Goal: Information Seeking & Learning: Check status

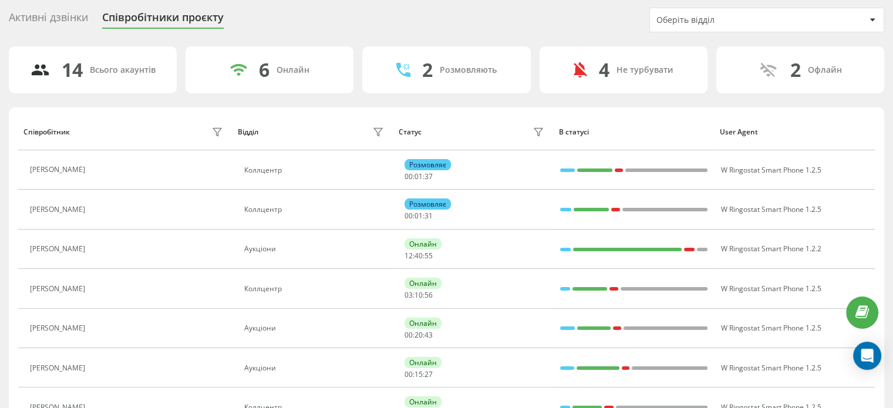
click at [87, 18] on div "Активні дзвінки" at bounding box center [48, 20] width 79 height 18
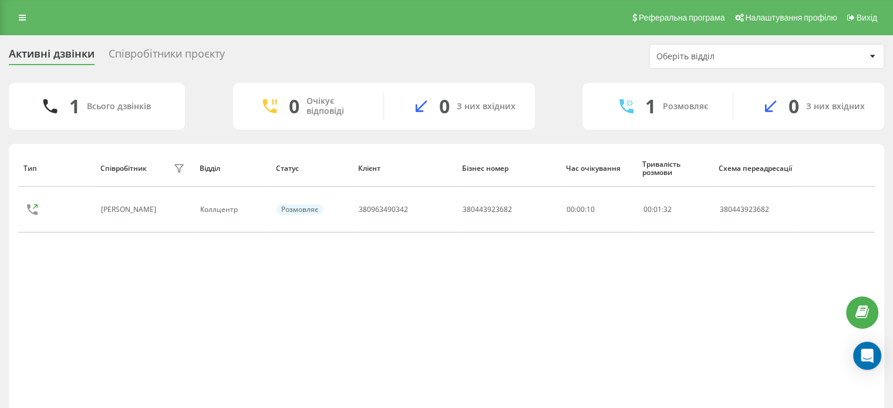
click at [3, 21] on div "Реферальна програма Налаштування профілю Вихід" at bounding box center [446, 17] width 893 height 35
click at [27, 18] on link at bounding box center [22, 17] width 21 height 16
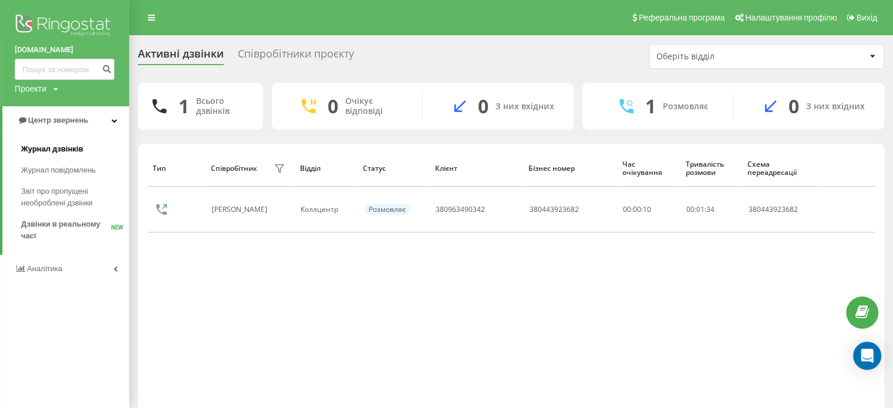
click at [88, 146] on link "Журнал дзвінків" at bounding box center [75, 149] width 108 height 21
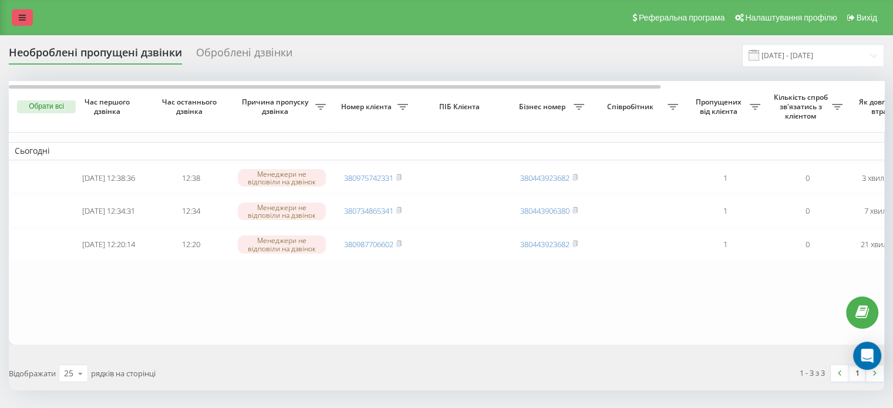
click at [13, 25] on link at bounding box center [22, 17] width 21 height 16
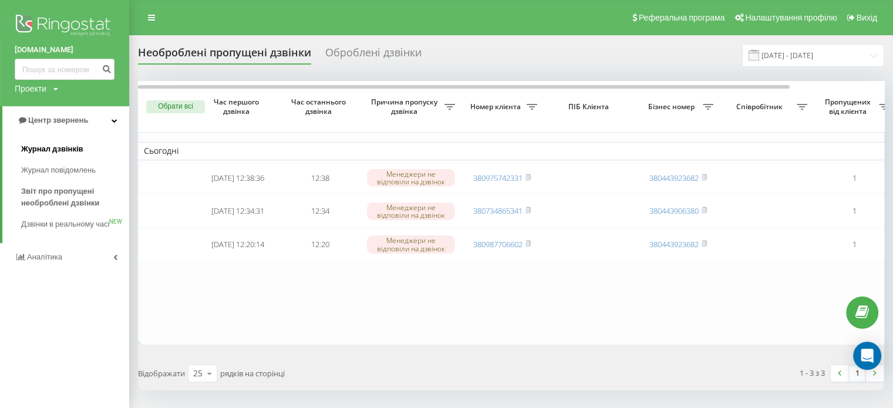
click at [80, 150] on span "Журнал дзвінків" at bounding box center [52, 149] width 62 height 12
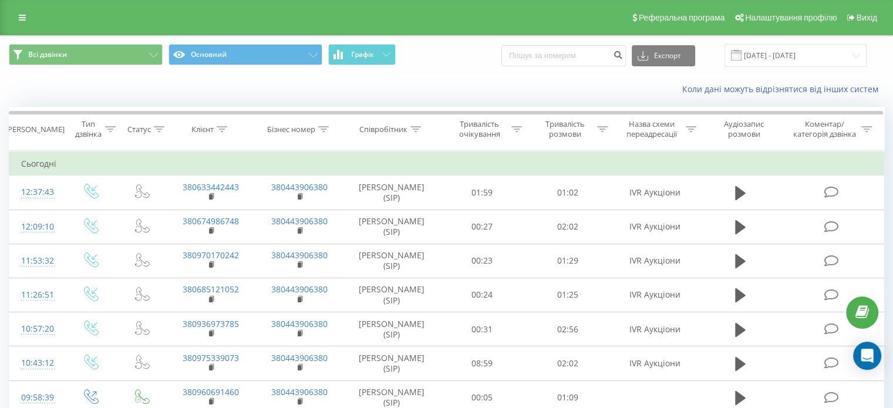
click at [11, 15] on div "Реферальна програма Налаштування профілю Вихід" at bounding box center [446, 17] width 893 height 35
click at [17, 14] on link at bounding box center [22, 17] width 21 height 16
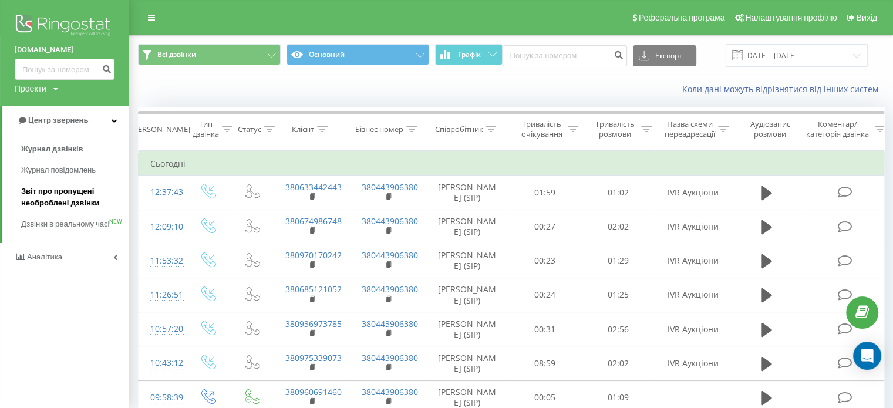
click at [99, 201] on span "Звіт про пропущені необроблені дзвінки" at bounding box center [72, 197] width 102 height 23
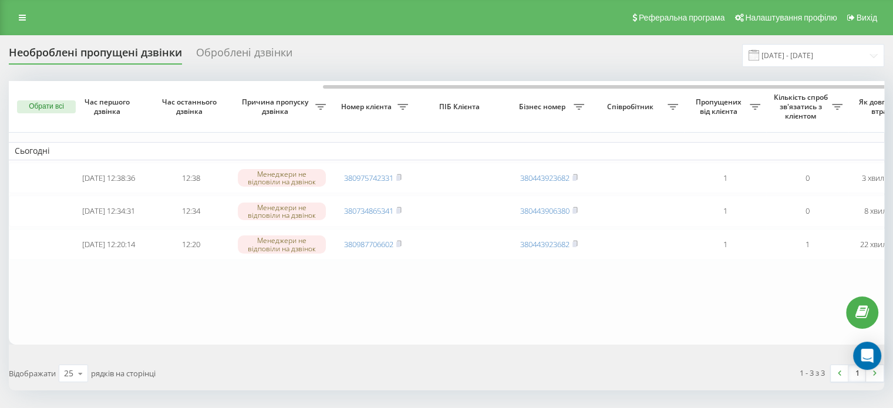
scroll to position [0, 298]
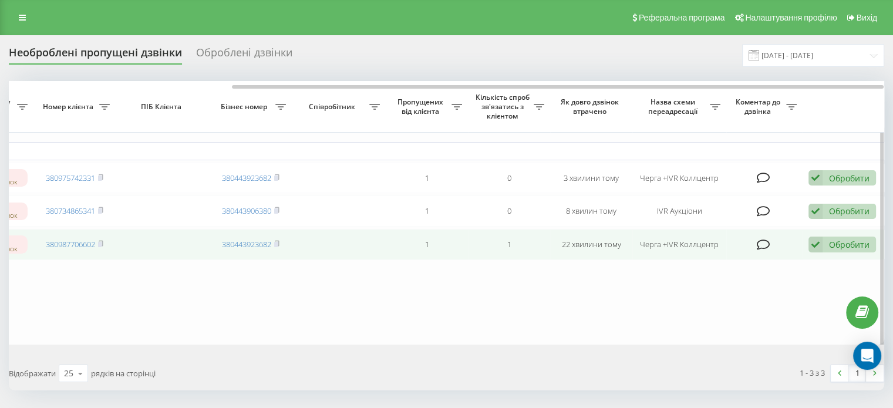
drag, startPoint x: 832, startPoint y: 253, endPoint x: 832, endPoint y: 260, distance: 6.5
click at [829, 270] on table "Сьогодні 2025-09-23 12:38:36 12:38 Менеджери не відповіли на дзвінок 3809757423…" at bounding box center [297, 213] width 1175 height 264
click at [835, 250] on div "Обробити" at bounding box center [849, 244] width 41 height 11
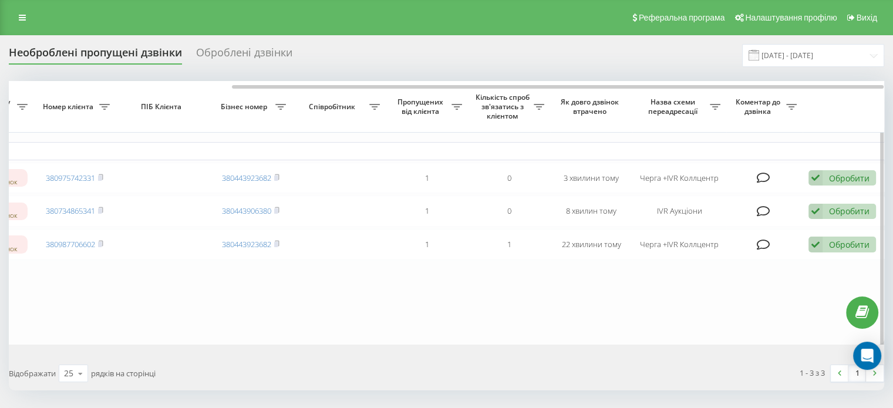
click at [566, 299] on table "Сьогодні 2025-09-23 12:38:36 12:38 Менеджери не відповіли на дзвінок 3809757423…" at bounding box center [297, 213] width 1175 height 264
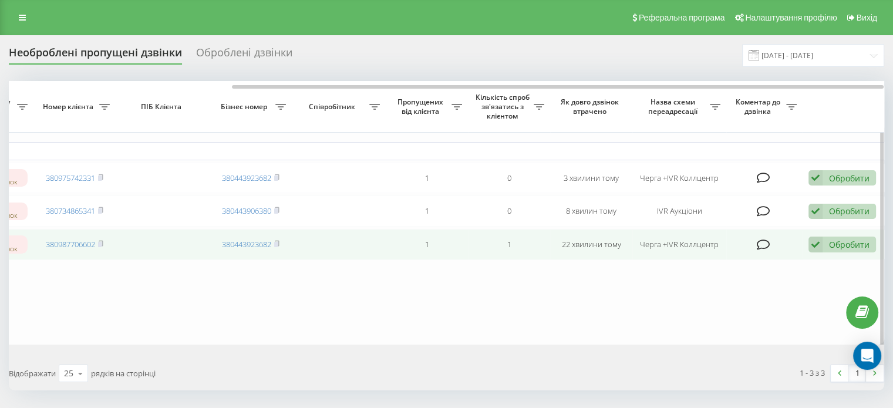
click at [828, 251] on div "Обробити Не вдалося зв'язатися Зв'язався з клієнтом за допомогою іншого каналу …" at bounding box center [843, 245] width 68 height 16
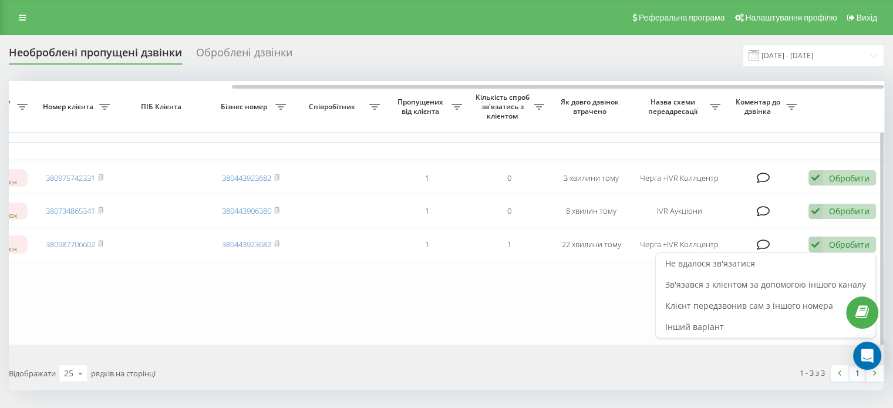
click at [580, 300] on table "Сьогодні 2025-09-23 12:38:36 12:38 Менеджери не відповіли на дзвінок 3809757423…" at bounding box center [297, 213] width 1175 height 264
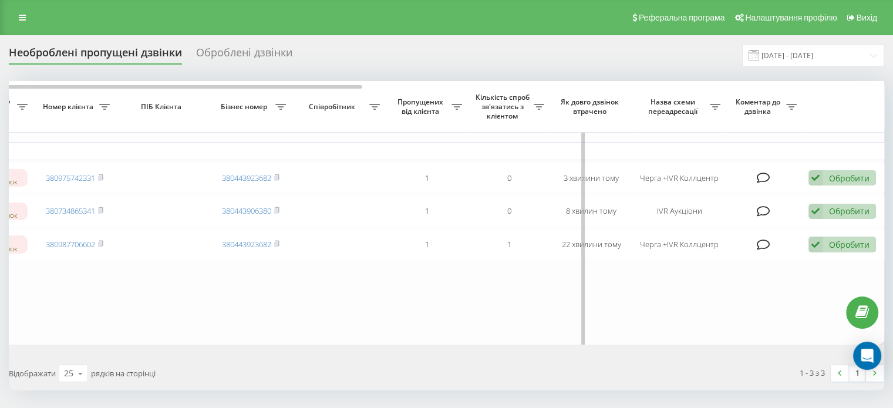
scroll to position [0, 0]
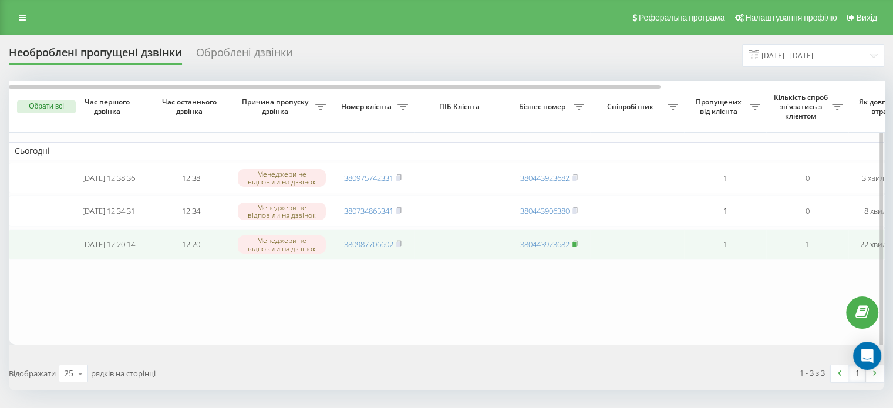
click at [575, 247] on rect at bounding box center [575, 244] width 4 height 5
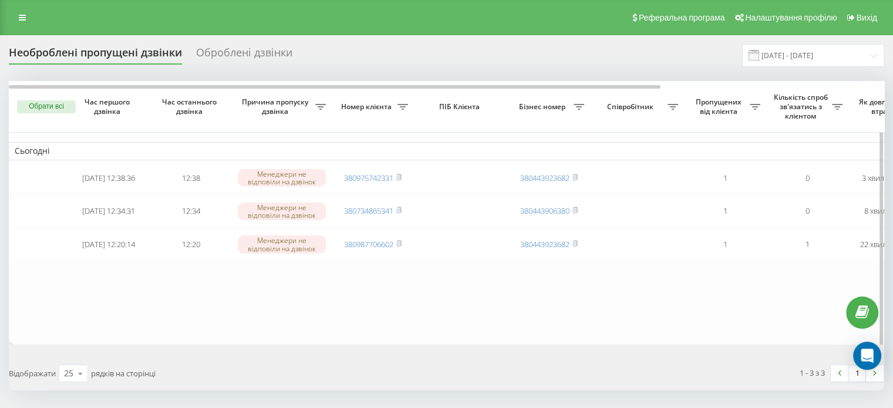
click at [521, 334] on table "Сьогодні 2025-09-23 12:38:36 12:38 Менеджери не відповіли на дзвінок 3809757423…" at bounding box center [596, 213] width 1175 height 264
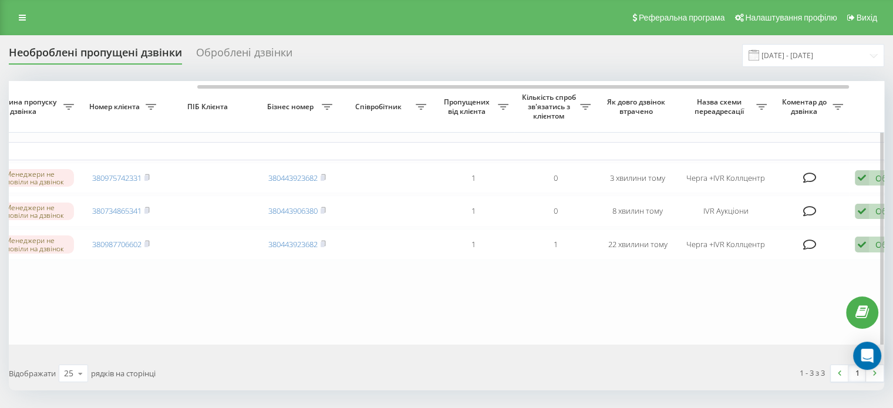
scroll to position [0, 251]
click at [660, 300] on table "Сьогодні 2025-09-23 12:38:36 12:38 Менеджери не відповіли на дзвінок 3809757423…" at bounding box center [344, 213] width 1175 height 264
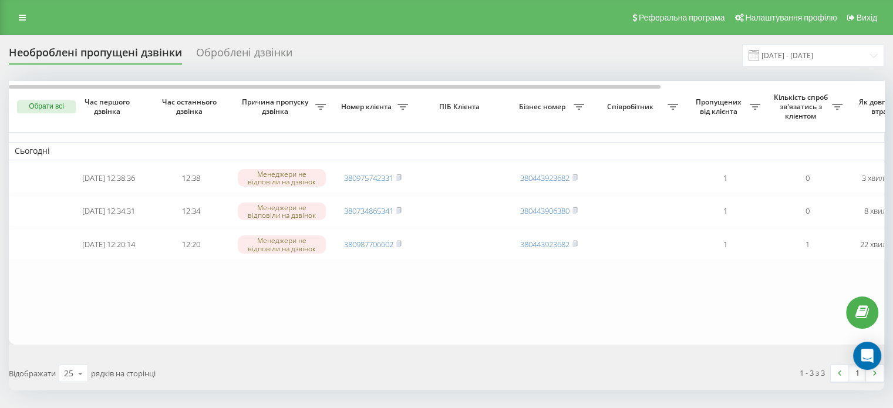
click at [237, 58] on div "Оброблені дзвінки" at bounding box center [244, 55] width 96 height 18
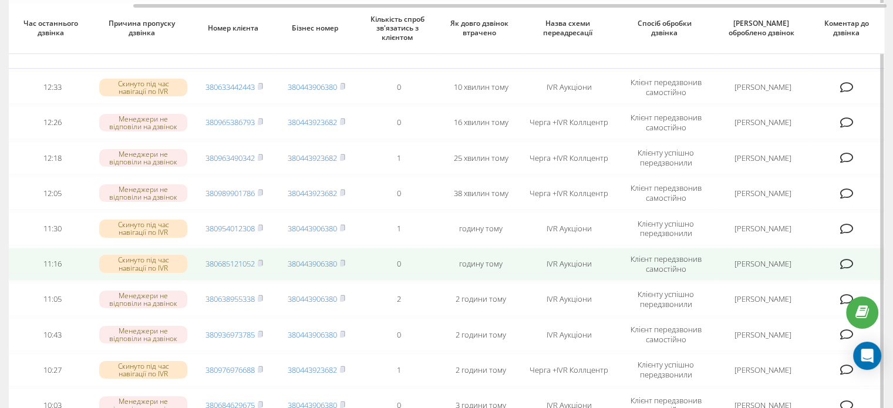
scroll to position [117, 0]
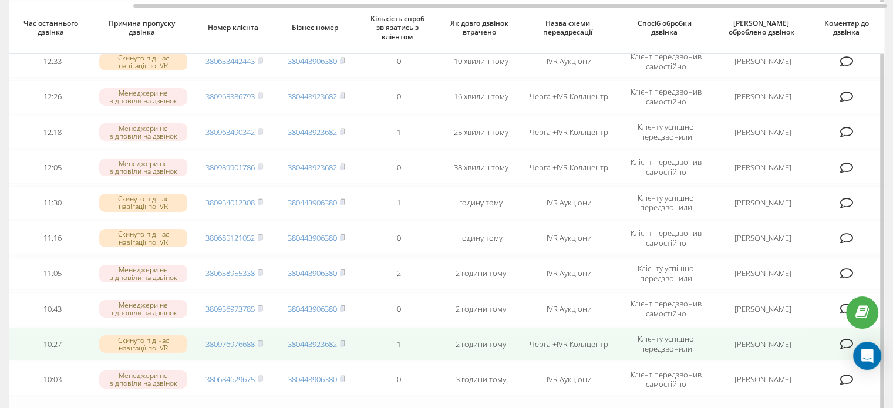
click at [155, 345] on div "Скинуто під час навігації по IVR" at bounding box center [143, 344] width 88 height 18
click at [147, 340] on div "Скинуто під час навігації по IVR" at bounding box center [143, 344] width 88 height 18
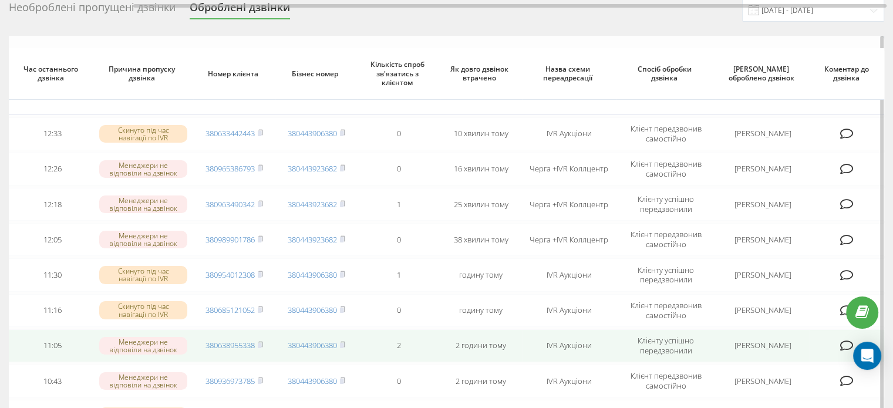
scroll to position [0, 0]
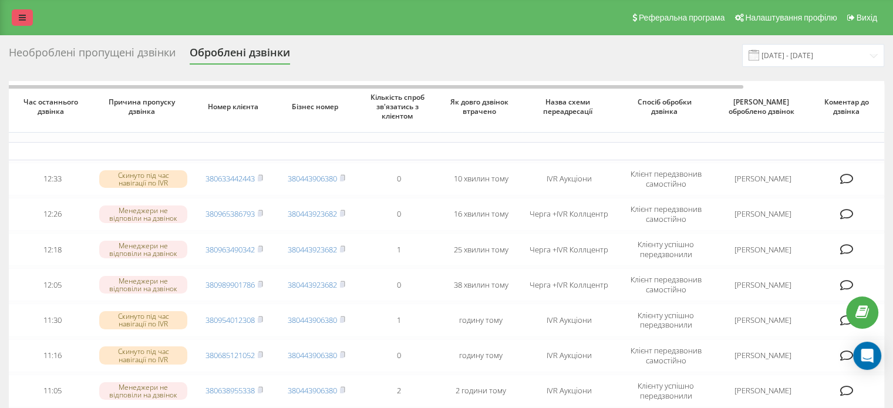
click at [21, 20] on icon at bounding box center [22, 18] width 7 height 8
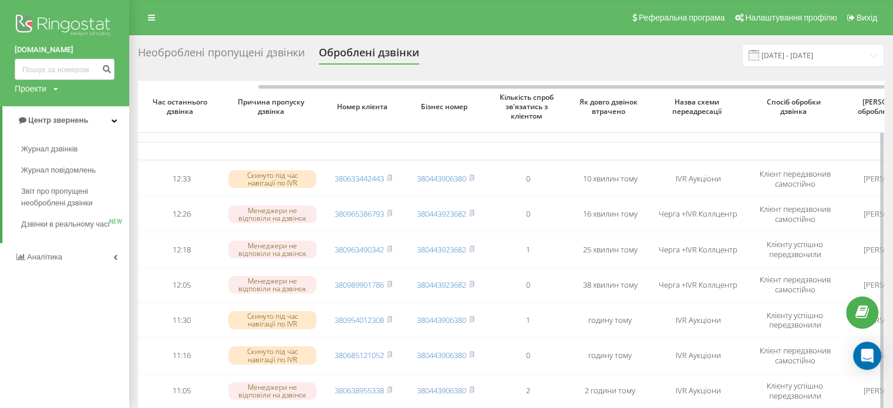
click at [293, 131] on th "Причина пропуску дзвінка" at bounding box center [273, 107] width 100 height 52
click at [486, 152] on td "Сьогодні" at bounding box center [507, 151] width 1016 height 18
click at [422, 140] on table "Сьогодні 2025-09-23 12:33:20 12:33 Скинуто під час навігації по IVR 38063344244…" at bounding box center [507, 339] width 1016 height 517
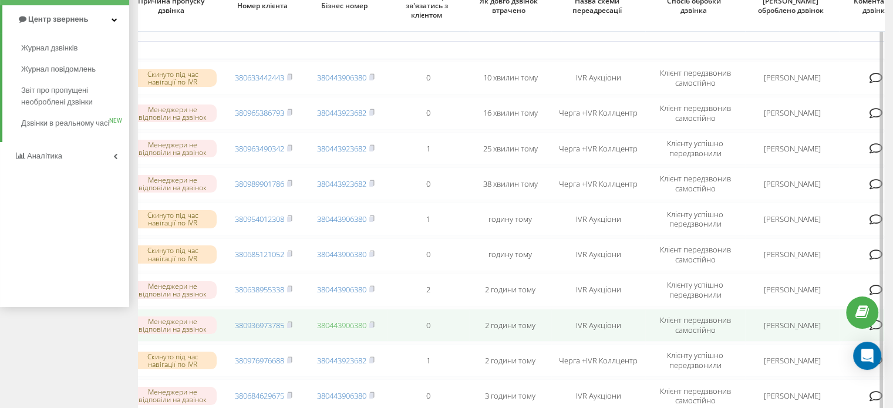
scroll to position [59, 0]
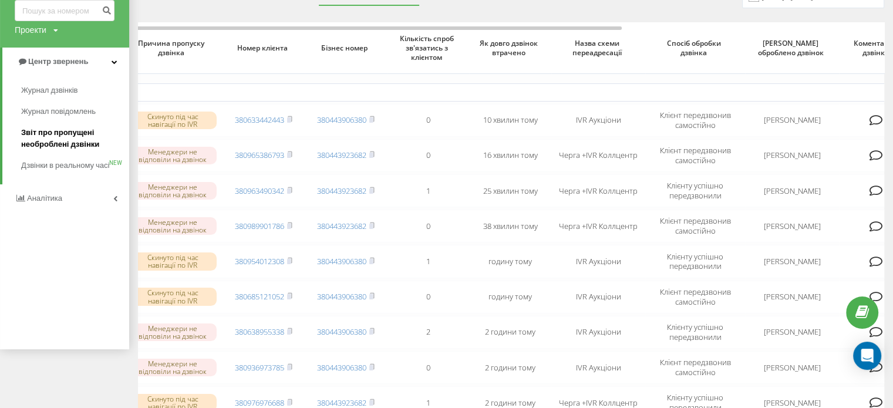
click at [93, 146] on span "Звіт про пропущені необроблені дзвінки" at bounding box center [72, 138] width 102 height 23
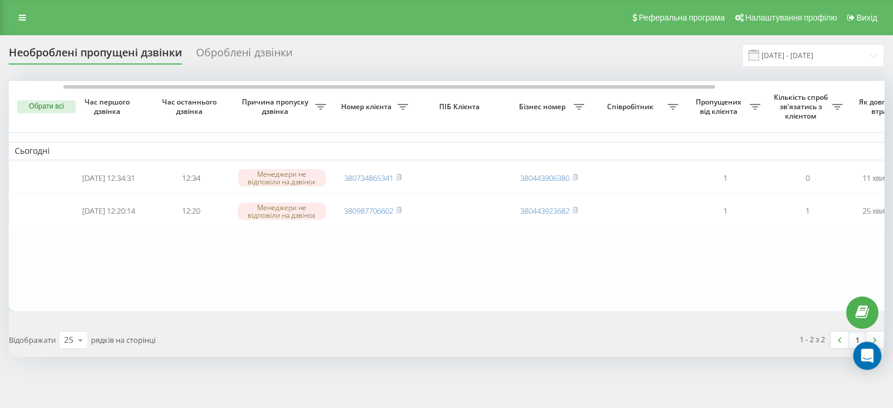
scroll to position [0, 298]
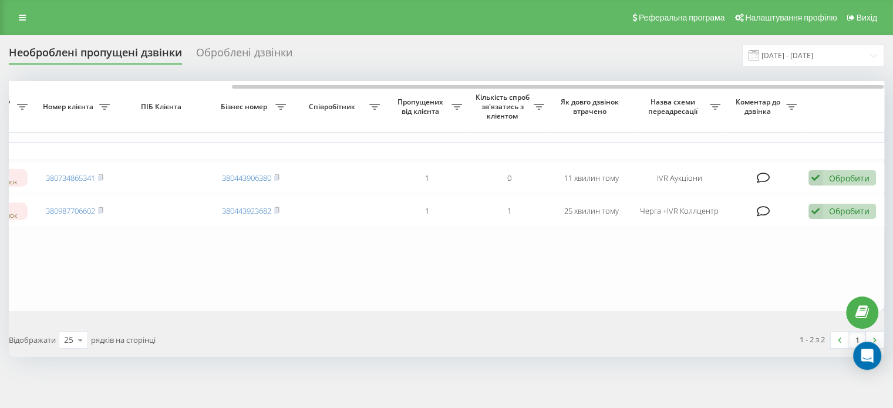
click at [238, 76] on div "Необроблені пропущені дзвінки Оброблені дзвінки [DATE] - [DATE] Обрати всі Час …" at bounding box center [447, 200] width 876 height 313
click at [485, 288] on table "Сьогодні 2025-09-23 12:34:31 12:34 Менеджери не відповіли на дзвінок 3807348653…" at bounding box center [297, 196] width 1175 height 230
click at [211, 59] on div "Оброблені дзвінки" at bounding box center [244, 55] width 96 height 18
click at [130, 59] on div "Необроблені пропущені дзвінки" at bounding box center [95, 55] width 173 height 18
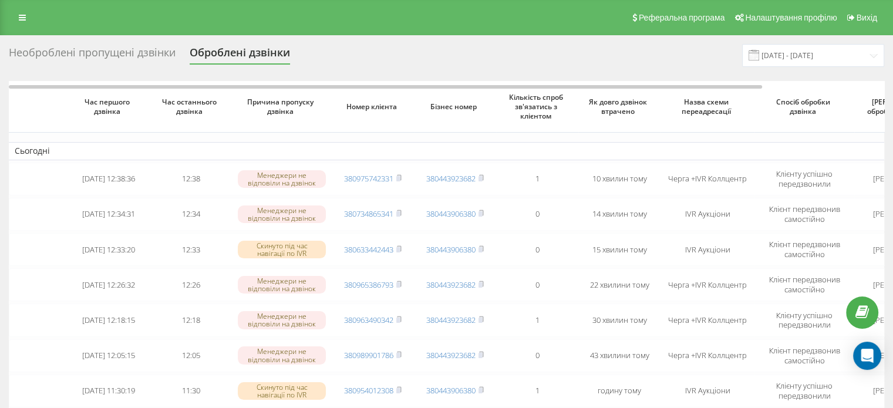
click at [35, 55] on div "Необроблені пропущені дзвінки" at bounding box center [92, 55] width 167 height 18
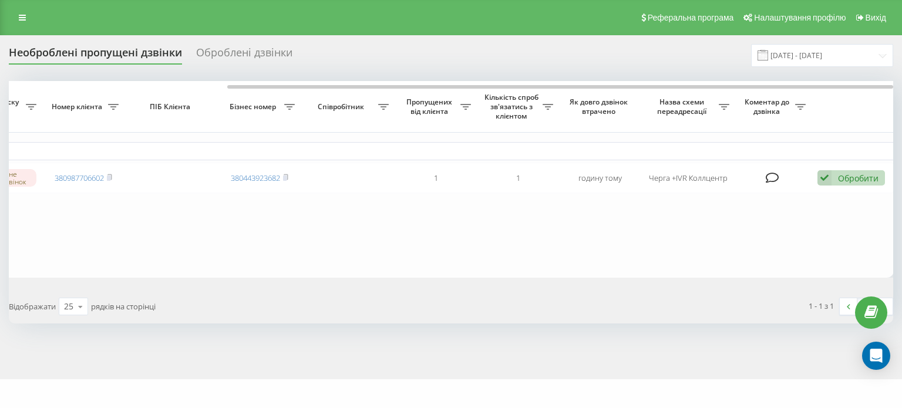
scroll to position [0, 181]
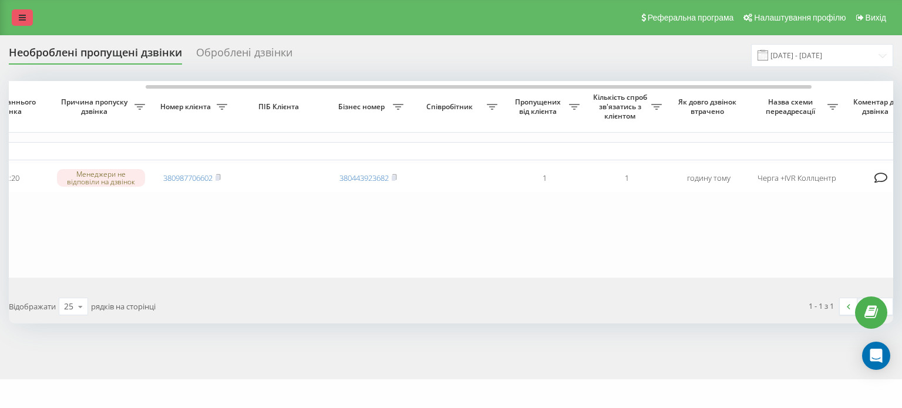
click at [21, 20] on icon at bounding box center [22, 18] width 7 height 8
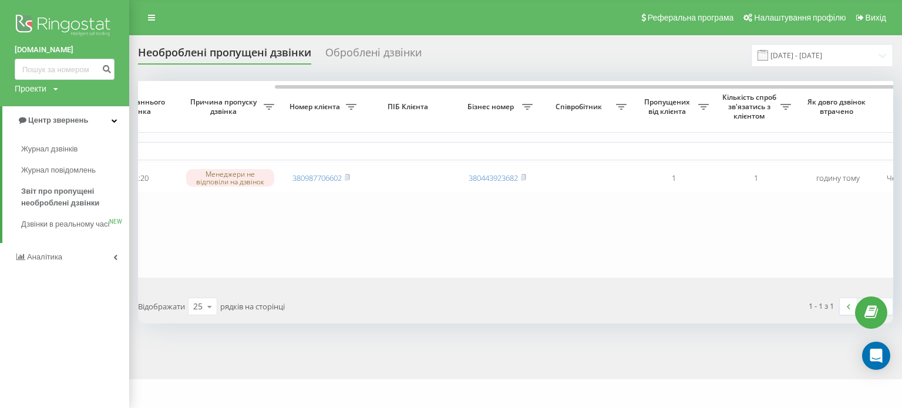
click at [54, 92] on icon at bounding box center [55, 89] width 5 height 7
click at [112, 268] on link "Аналiтика" at bounding box center [64, 257] width 129 height 28
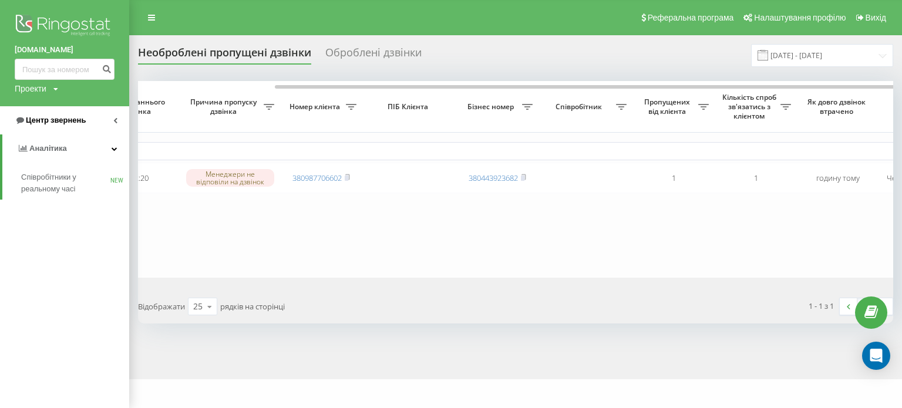
click at [86, 122] on link "Центр звернень" at bounding box center [64, 120] width 129 height 28
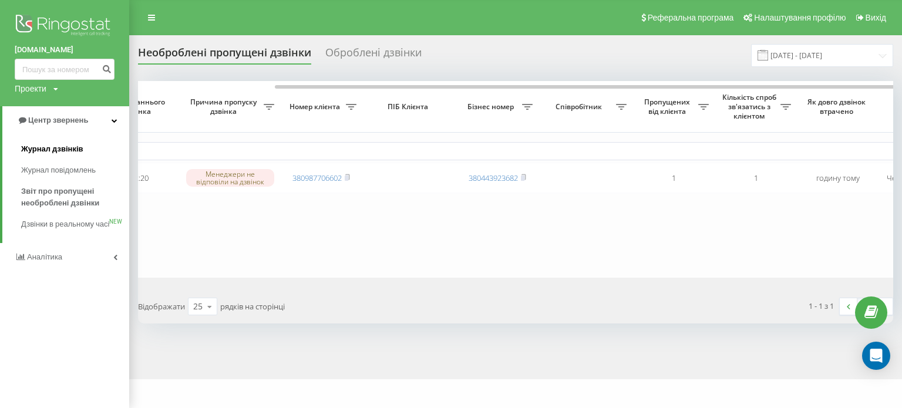
click at [80, 152] on span "Журнал дзвінків" at bounding box center [52, 149] width 62 height 12
click at [747, 265] on table "Сьогодні 2025-09-23 12:20:14 12:20 Менеджери не відповіли на дзвінок 3809877066…" at bounding box center [544, 179] width 1175 height 197
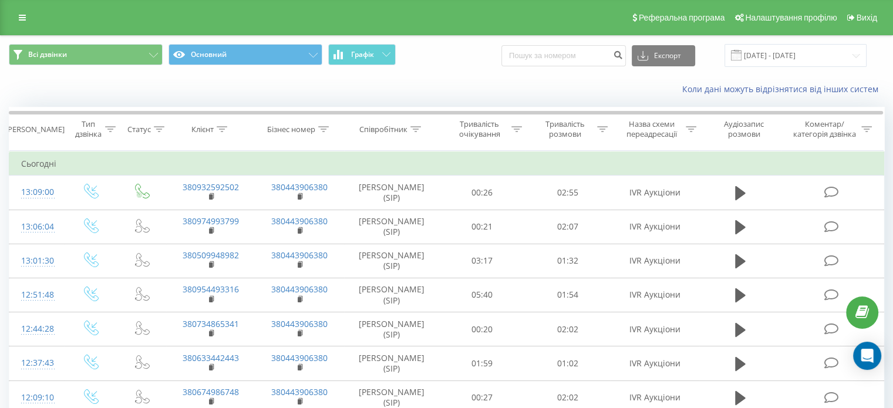
click at [368, 91] on div "Коли дані можуть відрізнятися вiд інших систем" at bounding box center [613, 89] width 557 height 12
click at [132, 57] on button "Всі дзвінки" at bounding box center [86, 54] width 154 height 21
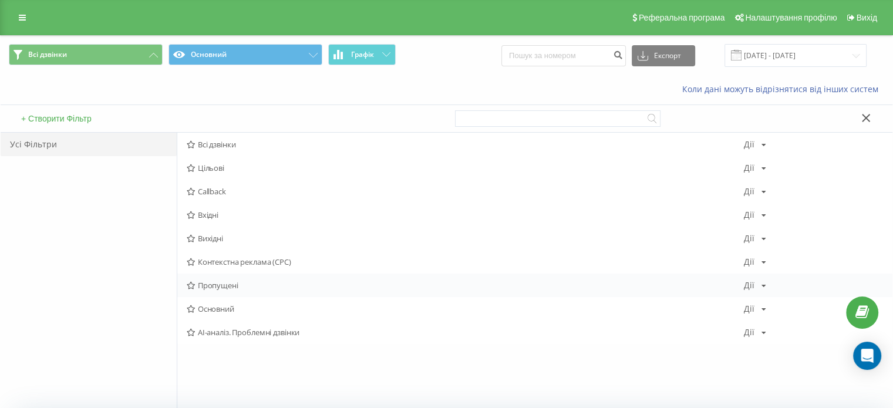
click at [194, 283] on icon at bounding box center [191, 286] width 9 height 8
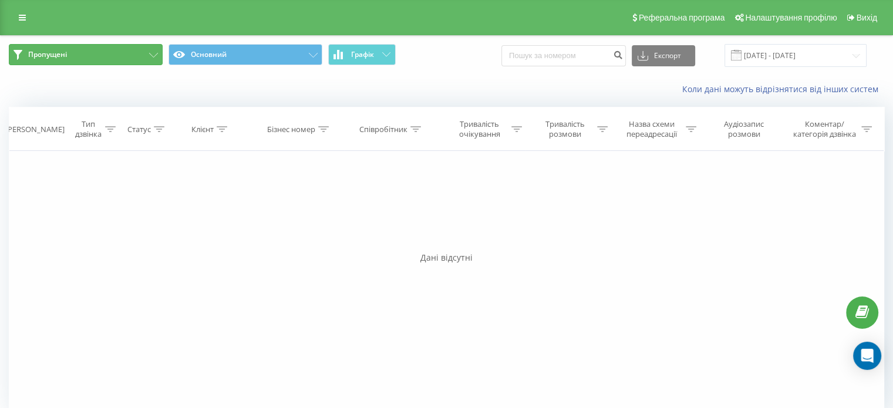
click at [136, 46] on button "Пропущені" at bounding box center [86, 54] width 154 height 21
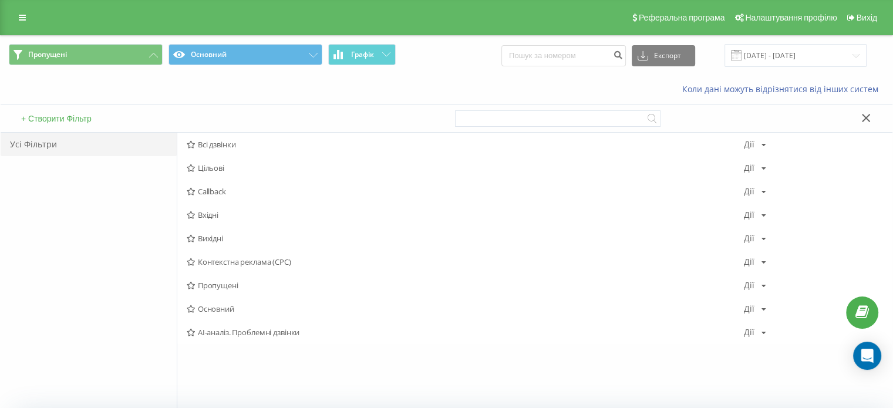
click at [873, 120] on button at bounding box center [866, 119] width 17 height 12
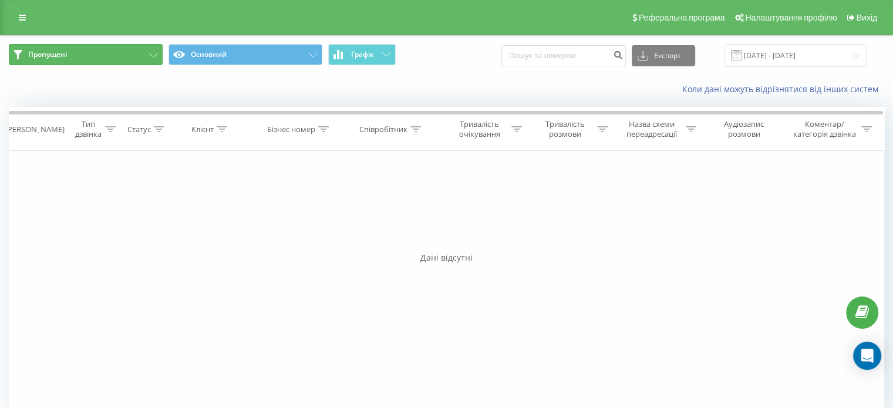
click at [77, 61] on button "Пропущені" at bounding box center [86, 54] width 154 height 21
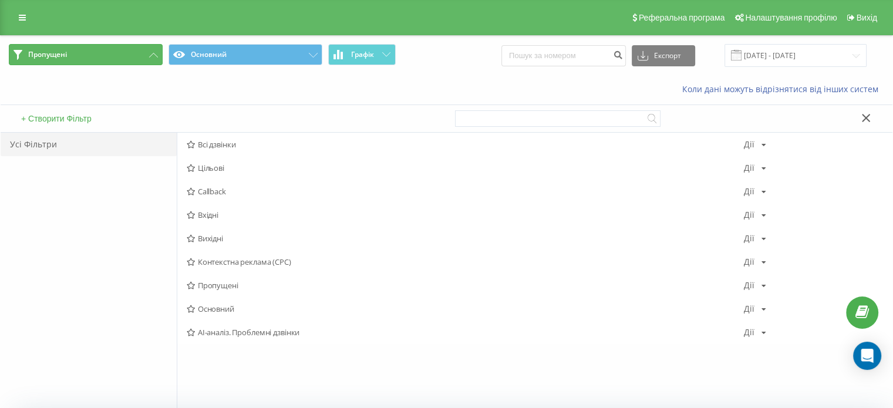
click at [77, 61] on button "Пропущені" at bounding box center [86, 54] width 154 height 21
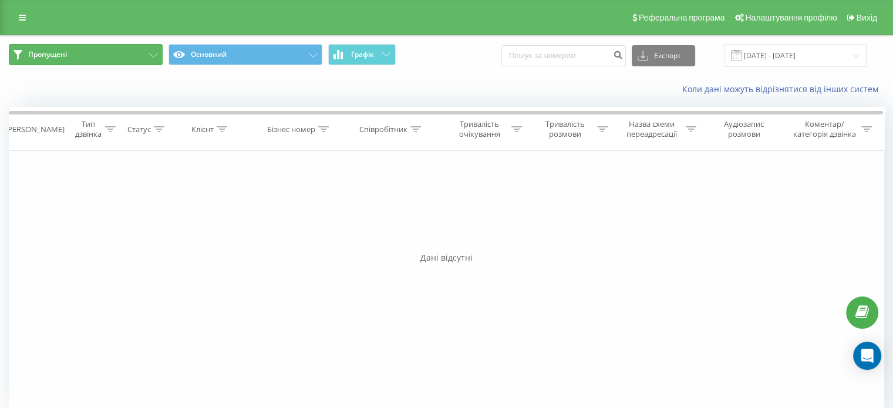
click at [77, 61] on button "Пропущені" at bounding box center [86, 54] width 154 height 21
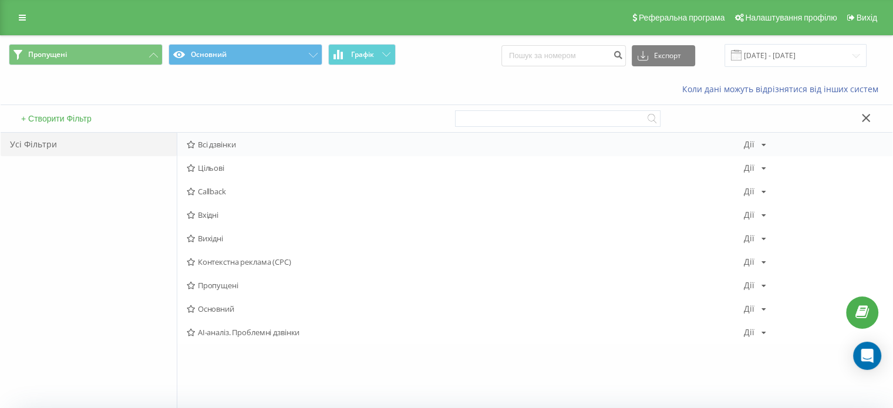
click at [191, 143] on icon at bounding box center [191, 145] width 9 height 8
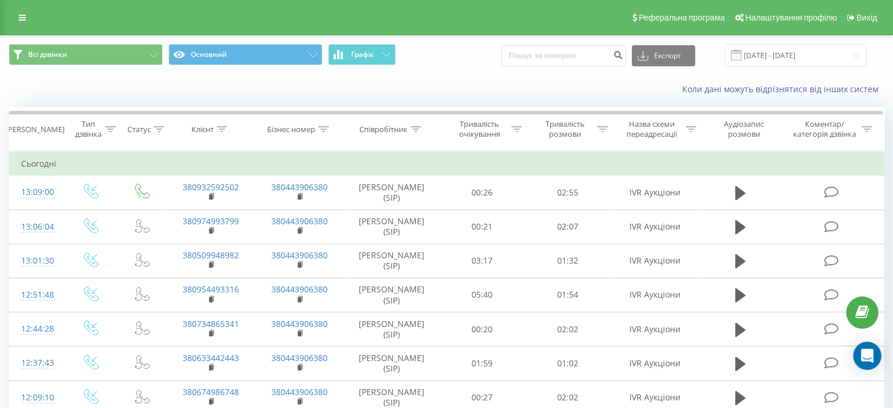
click at [35, 28] on div "Реферальна програма Налаштування профілю Вихід" at bounding box center [446, 17] width 893 height 35
click at [29, 22] on link at bounding box center [22, 17] width 21 height 16
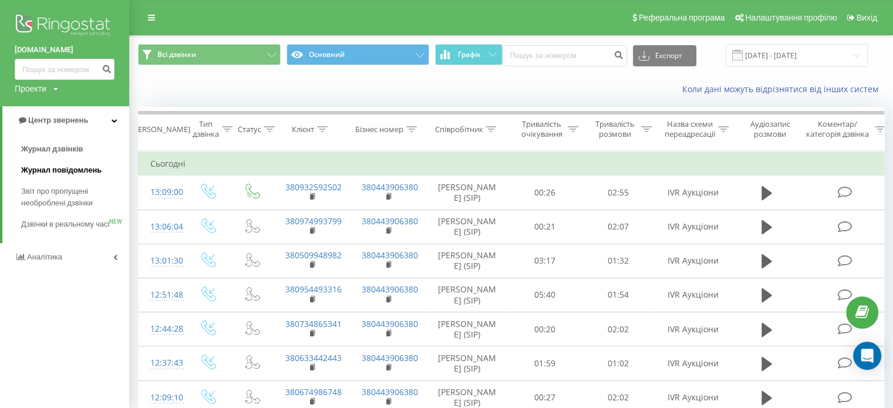
click at [100, 176] on link "Журнал повідомлень" at bounding box center [75, 170] width 108 height 21
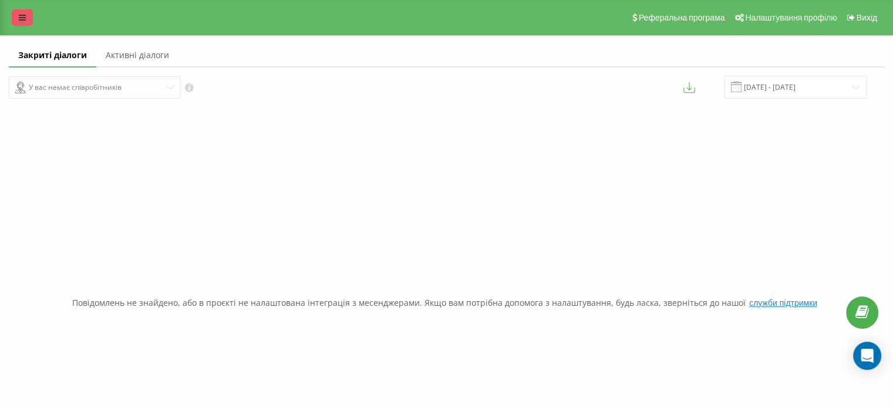
click at [22, 18] on icon at bounding box center [22, 18] width 7 height 8
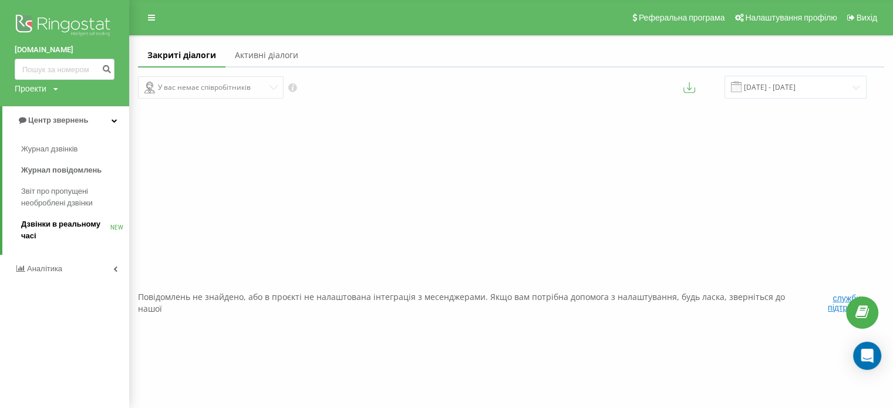
click at [70, 230] on span "Дзвінки в реальному часі" at bounding box center [65, 229] width 89 height 23
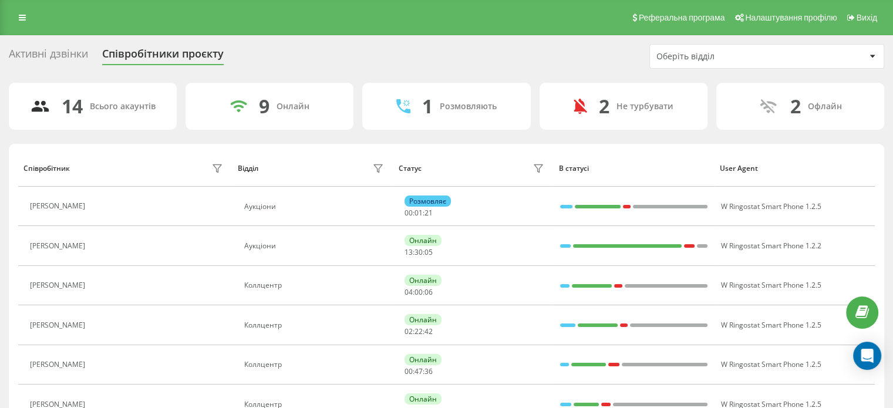
click at [771, 58] on div "Оберіть відділ" at bounding box center [727, 57] width 140 height 10
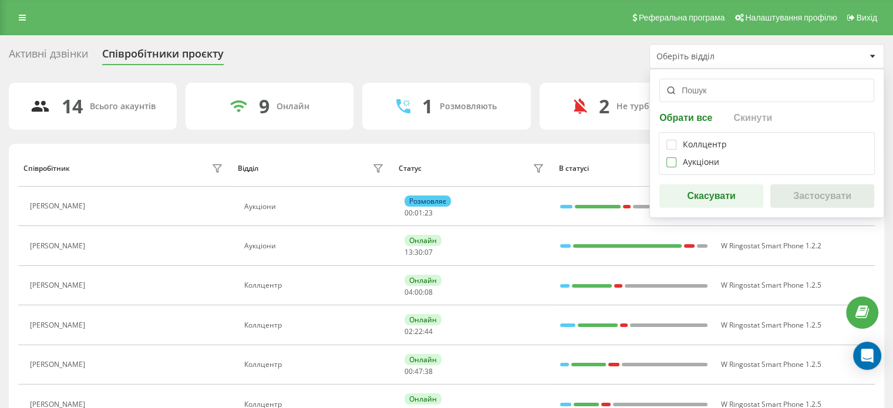
click at [674, 157] on label at bounding box center [672, 157] width 10 height 0
checkbox input "true"
click at [817, 201] on button "Застосувати" at bounding box center [823, 195] width 104 height 23
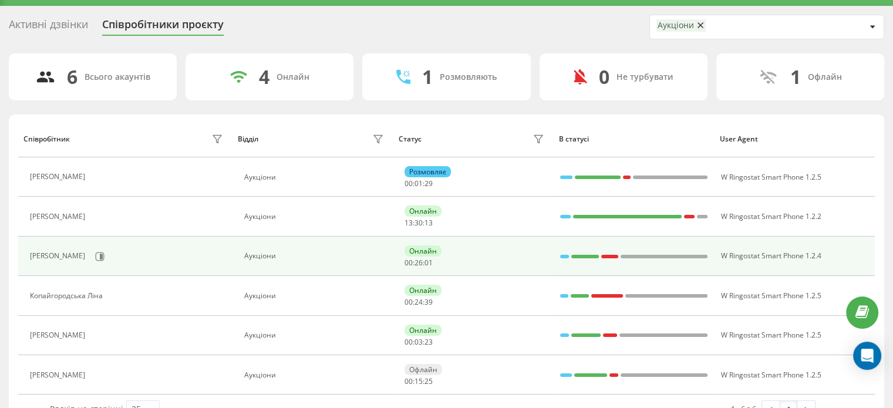
scroll to position [59, 0]
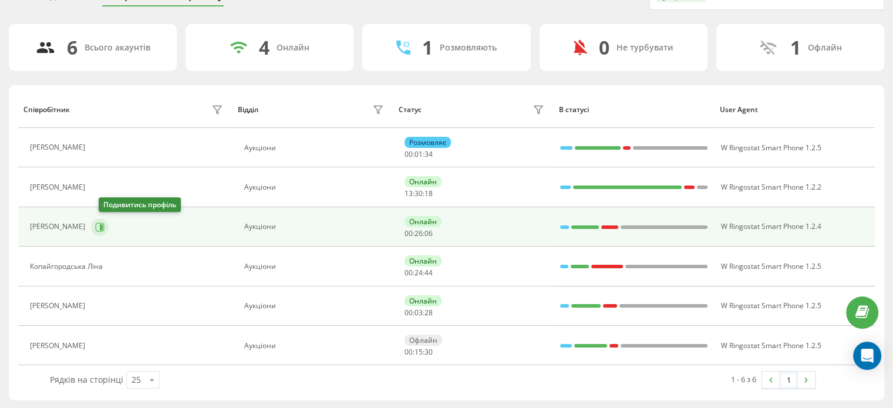
click at [109, 231] on button at bounding box center [100, 227] width 18 height 18
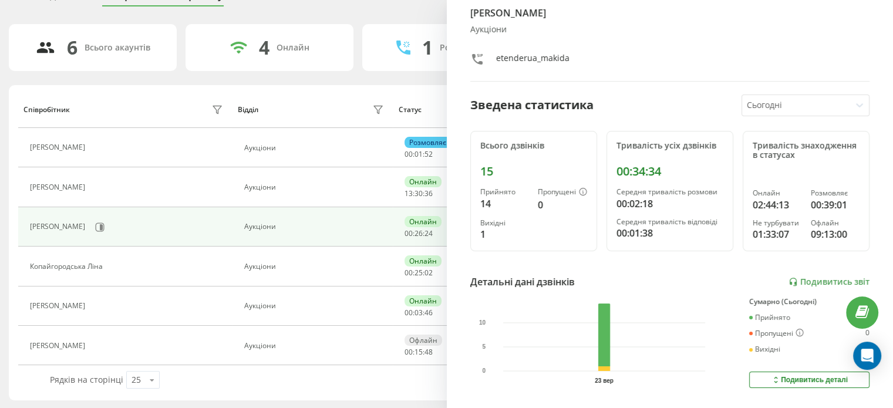
scroll to position [59, 0]
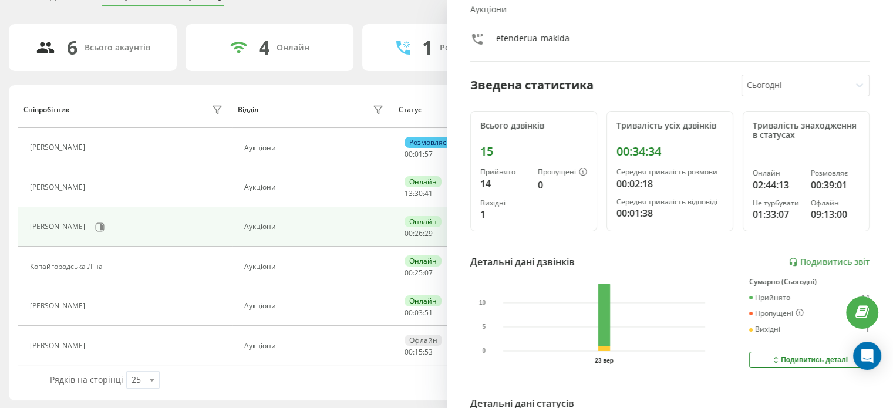
click at [794, 89] on div at bounding box center [796, 86] width 99 height 14
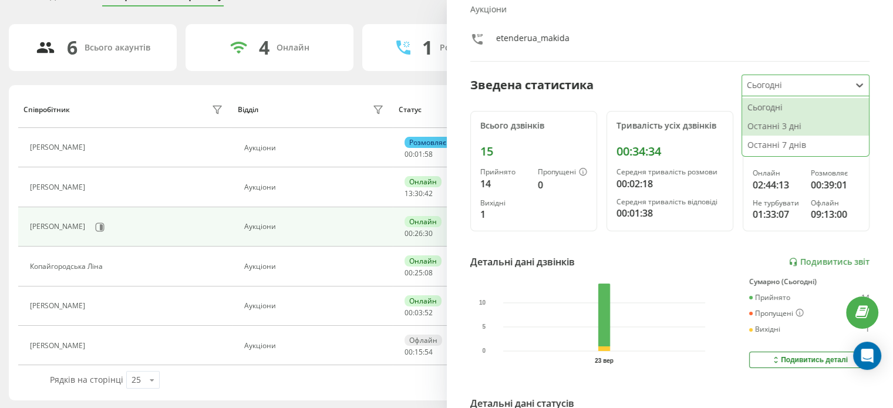
click at [799, 126] on div "Останні 3 дні" at bounding box center [805, 126] width 127 height 19
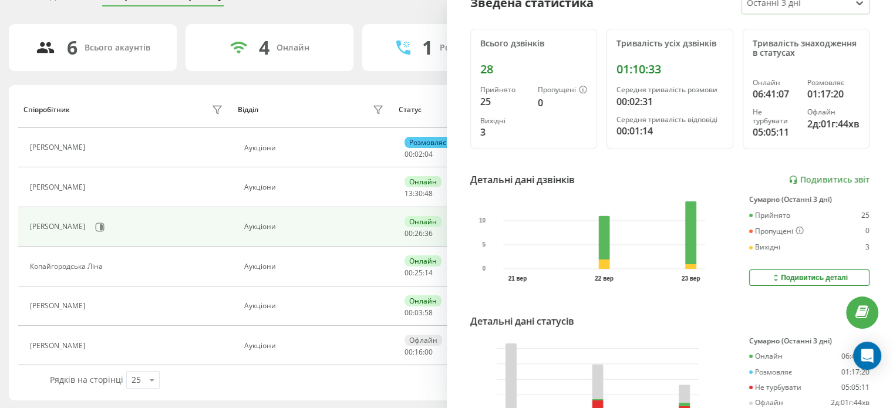
scroll to position [50, 0]
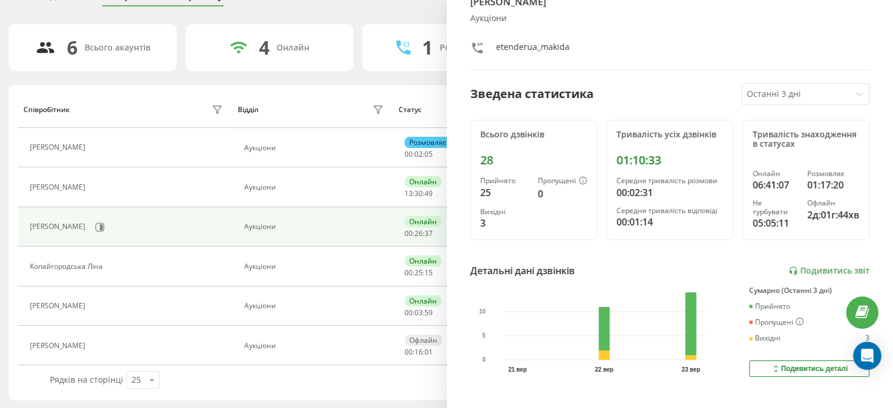
click at [790, 107] on div "[PERSON_NAME] etenderua_makida Зведена статистика Останні 3 дні Всього дзвінків…" at bounding box center [670, 204] width 447 height 408
click at [790, 95] on div at bounding box center [796, 95] width 99 height 14
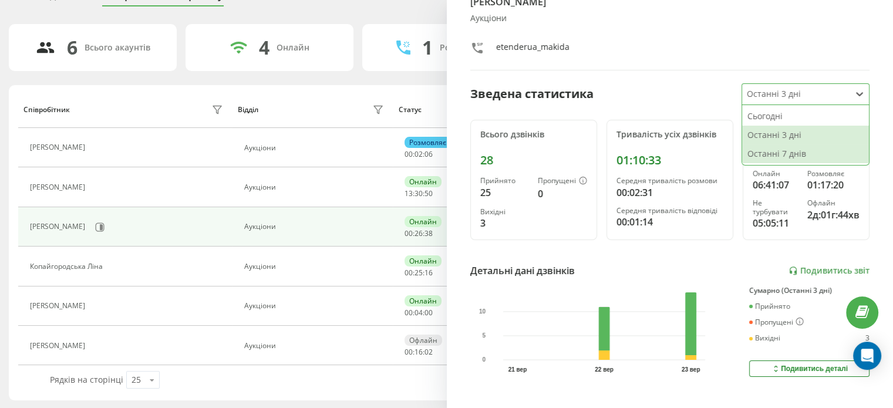
click at [811, 153] on div "Останні 7 днів" at bounding box center [805, 153] width 127 height 19
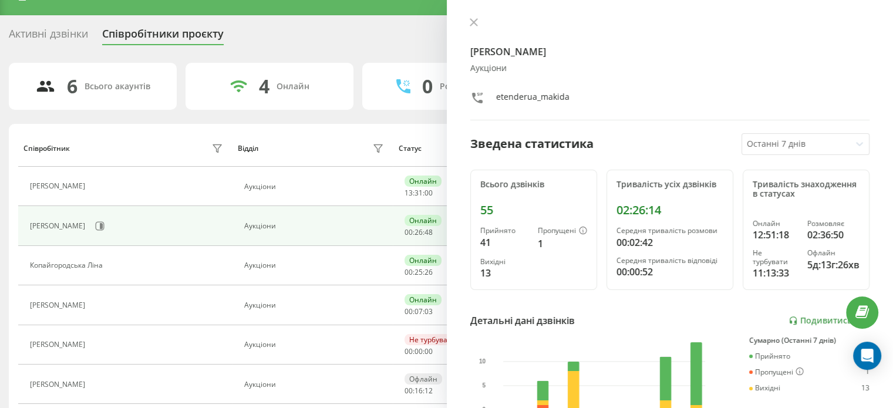
scroll to position [0, 0]
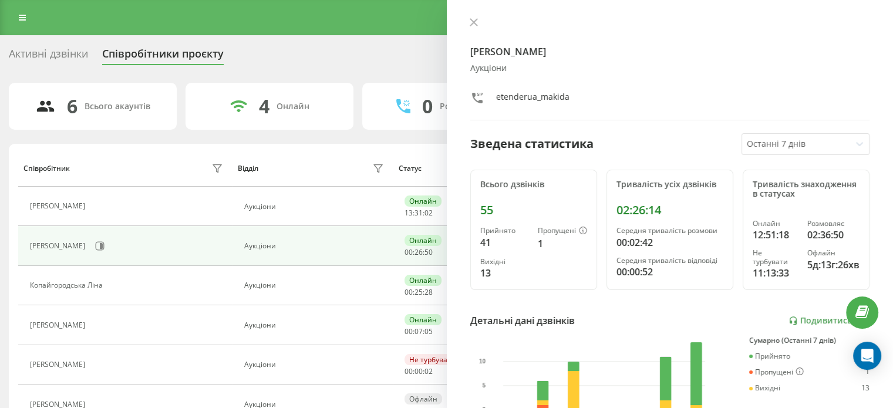
click at [458, 24] on div "[PERSON_NAME] etenderua_makida Зведена статистика Останні 7 днів Всього дзвінкі…" at bounding box center [670, 204] width 447 height 408
click at [460, 24] on div "[PERSON_NAME] etenderua_makida Зведена статистика Останні 7 днів Всього дзвінкі…" at bounding box center [670, 204] width 447 height 408
click at [466, 21] on button at bounding box center [473, 23] width 15 height 11
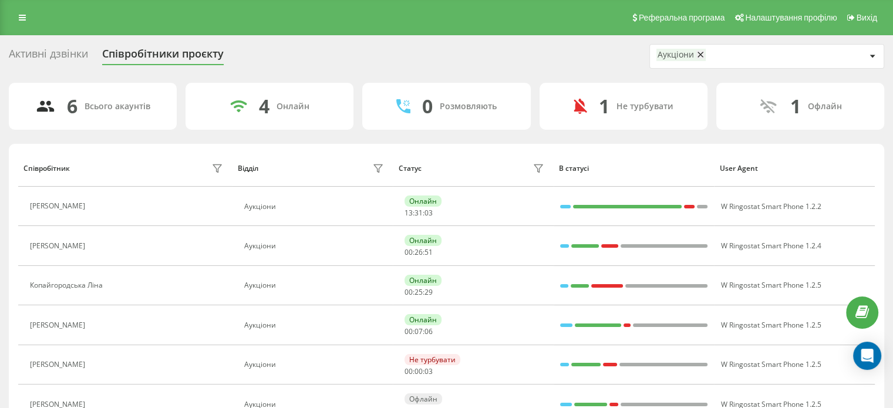
click at [423, 33] on div "Реферальна програма Налаштування профілю Вихід" at bounding box center [446, 17] width 893 height 35
